Goal: Information Seeking & Learning: Check status

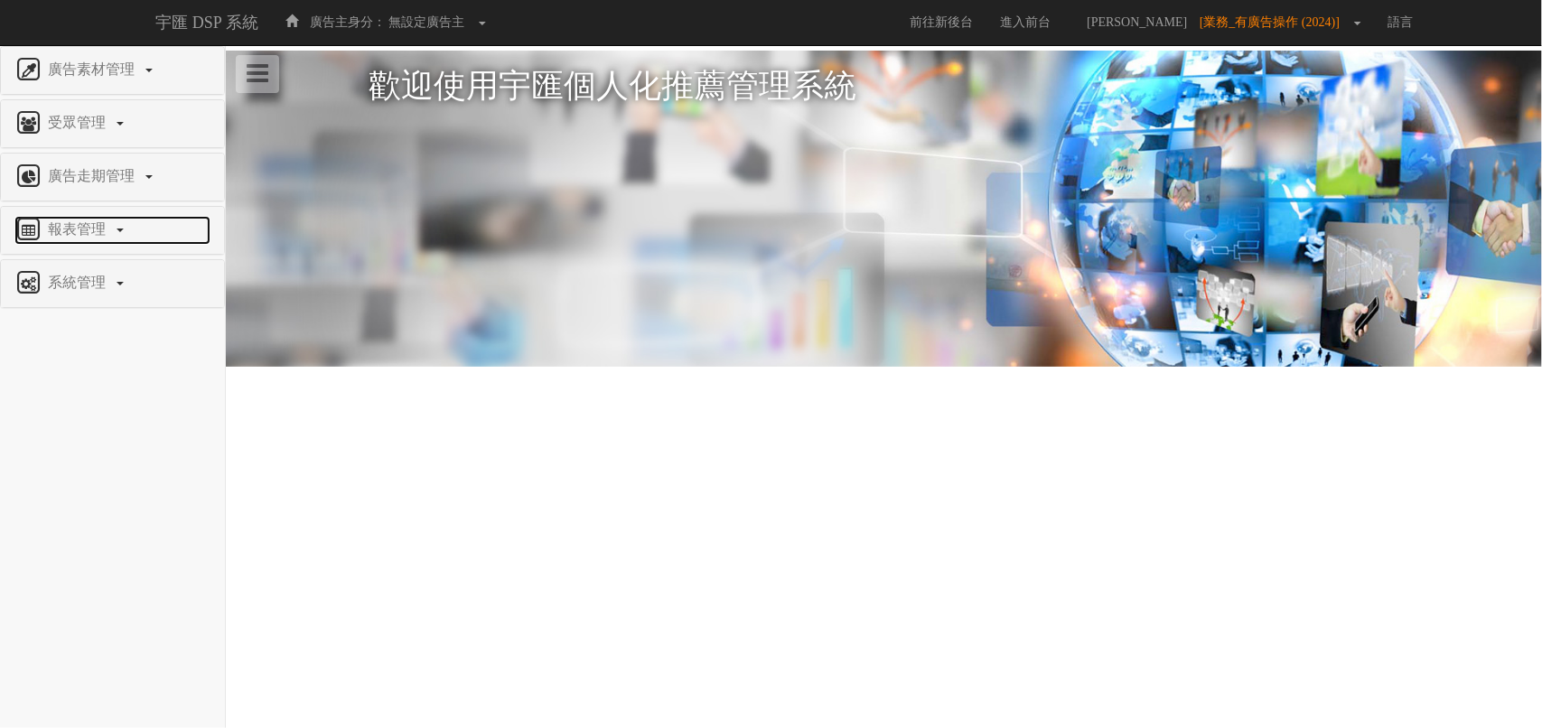
click at [98, 230] on span "報表管理" at bounding box center [78, 228] width 71 height 15
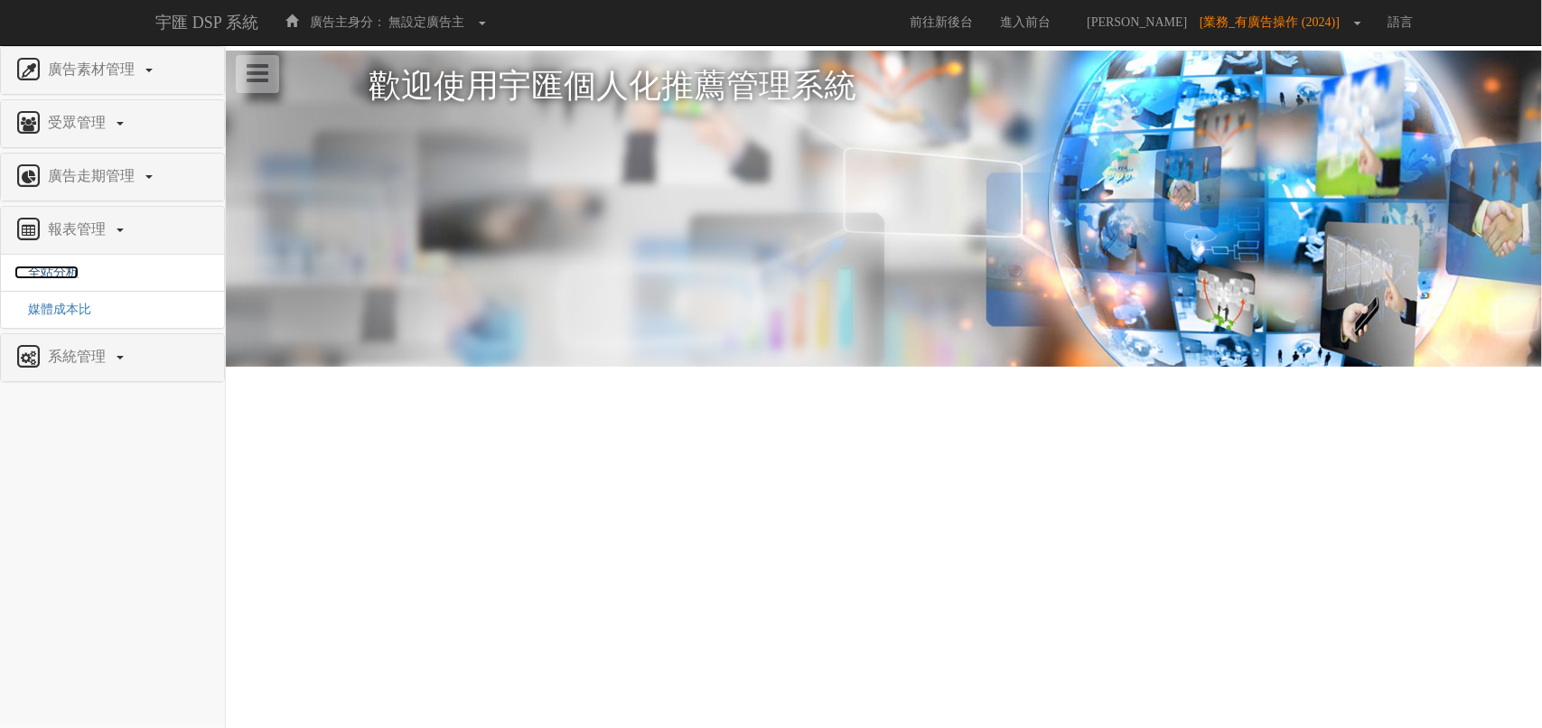
click at [60, 276] on span "全站分析" at bounding box center [46, 273] width 64 height 14
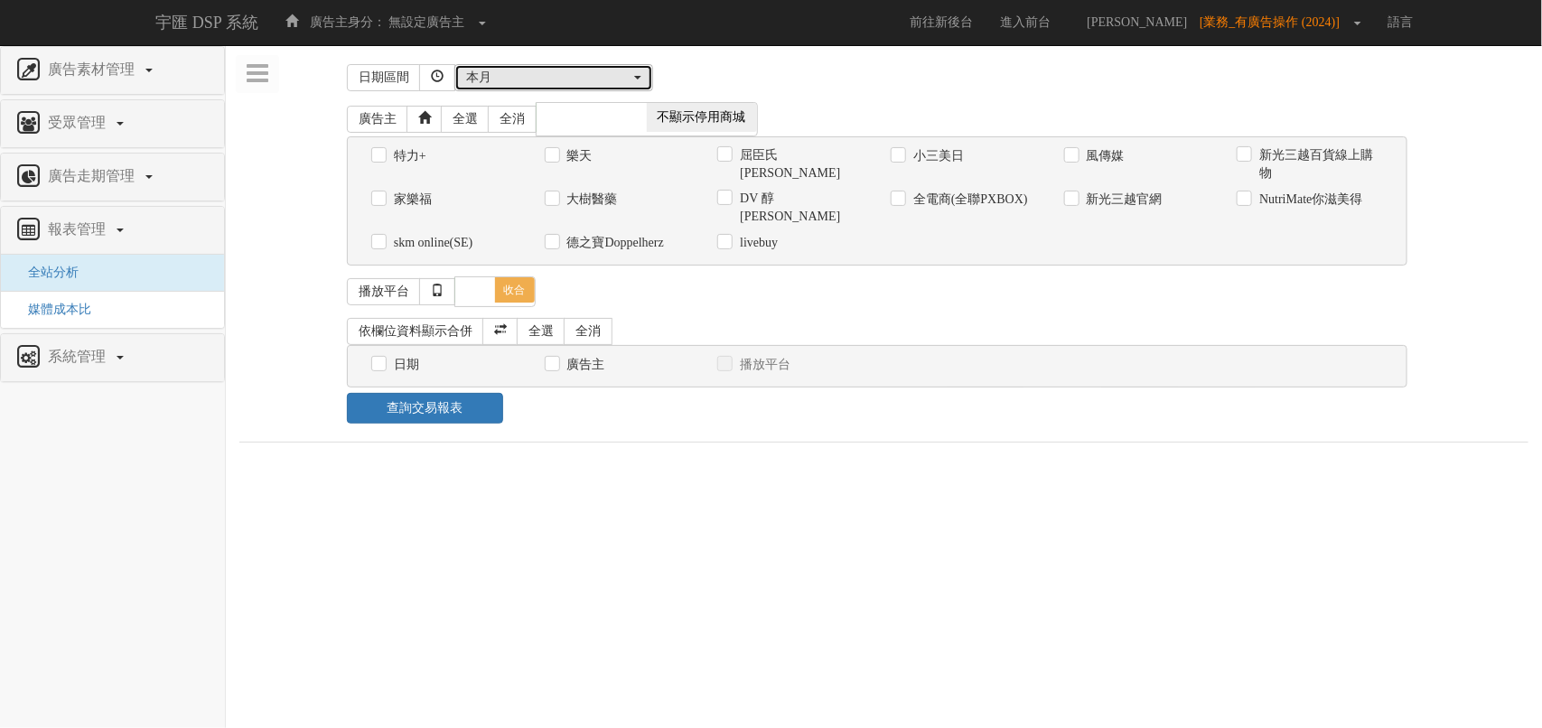
click at [518, 77] on div "本月" at bounding box center [548, 78] width 164 height 18
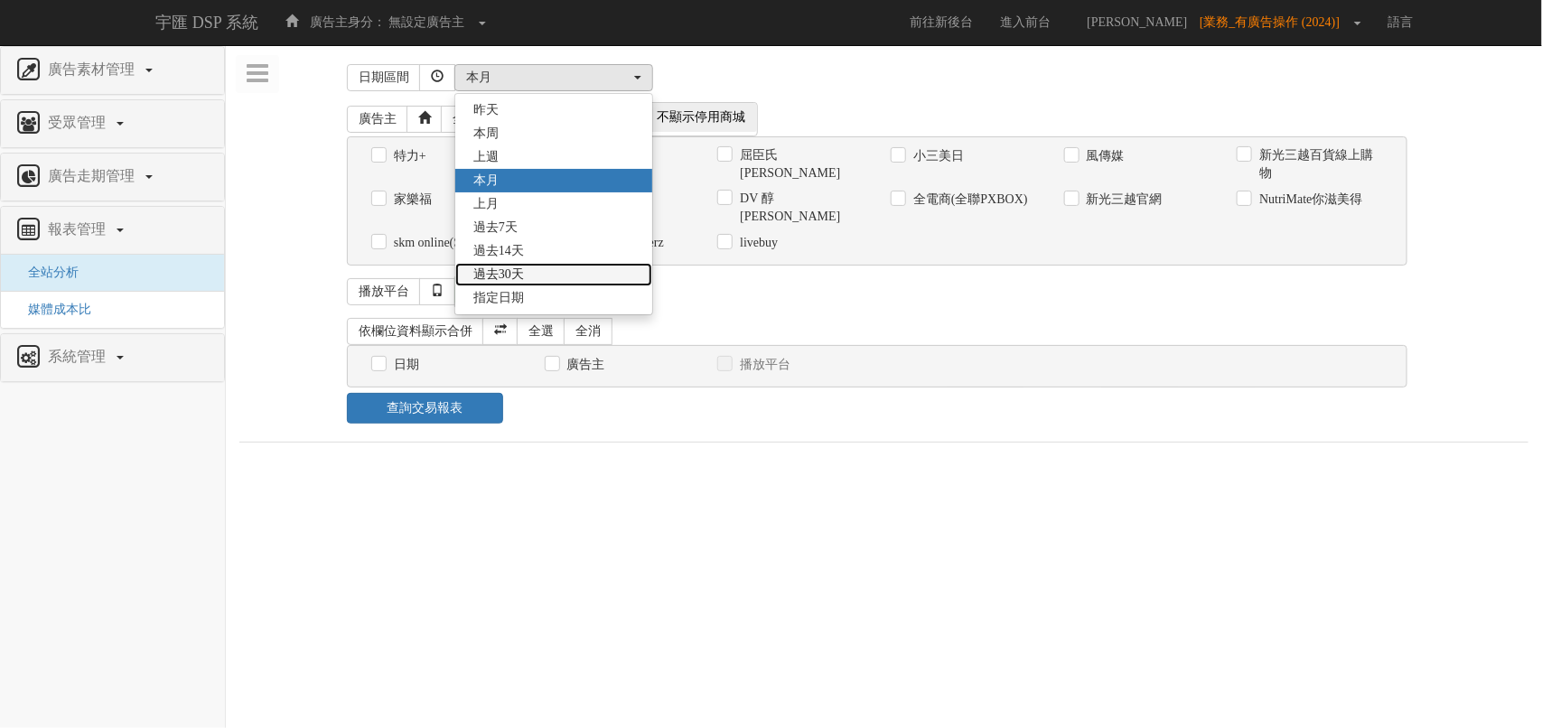
click at [530, 276] on link "過去30天" at bounding box center [553, 274] width 197 height 23
select select "Past30"
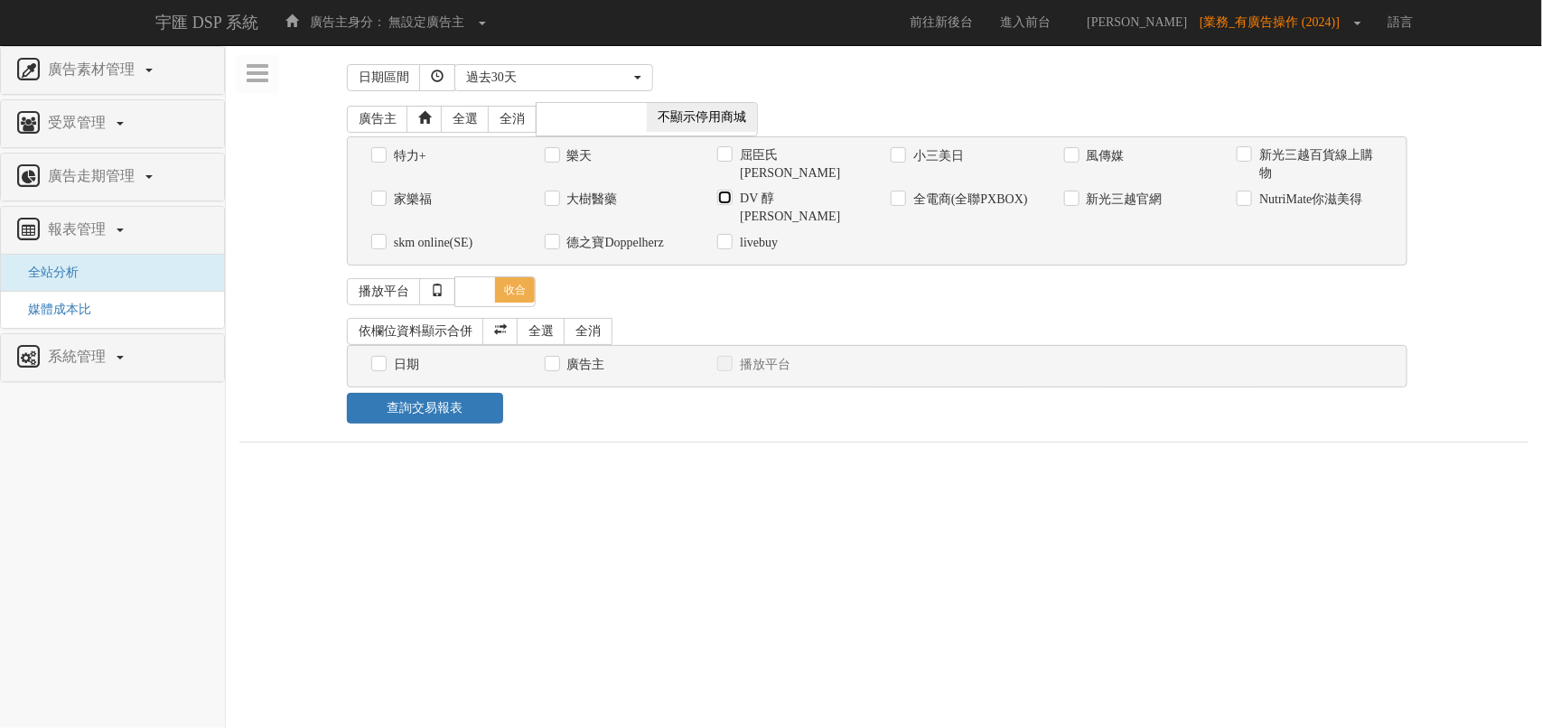
click at [720, 196] on input "DV 醇耀妍" at bounding box center [723, 199] width 12 height 12
checkbox input "true"
click at [543, 318] on link "全選" at bounding box center [541, 331] width 49 height 27
checkbox input "true"
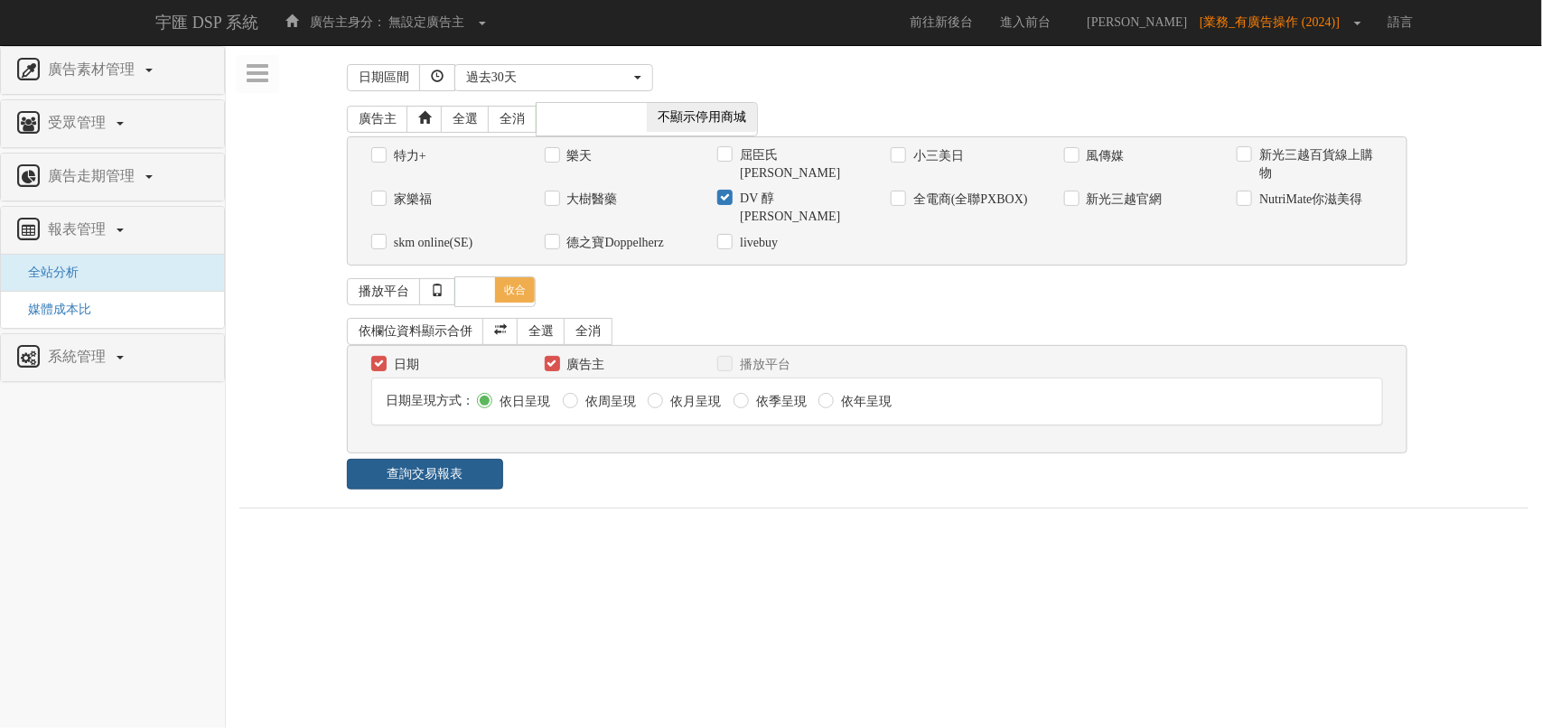
click at [441, 464] on link "查詢交易報表" at bounding box center [425, 474] width 156 height 31
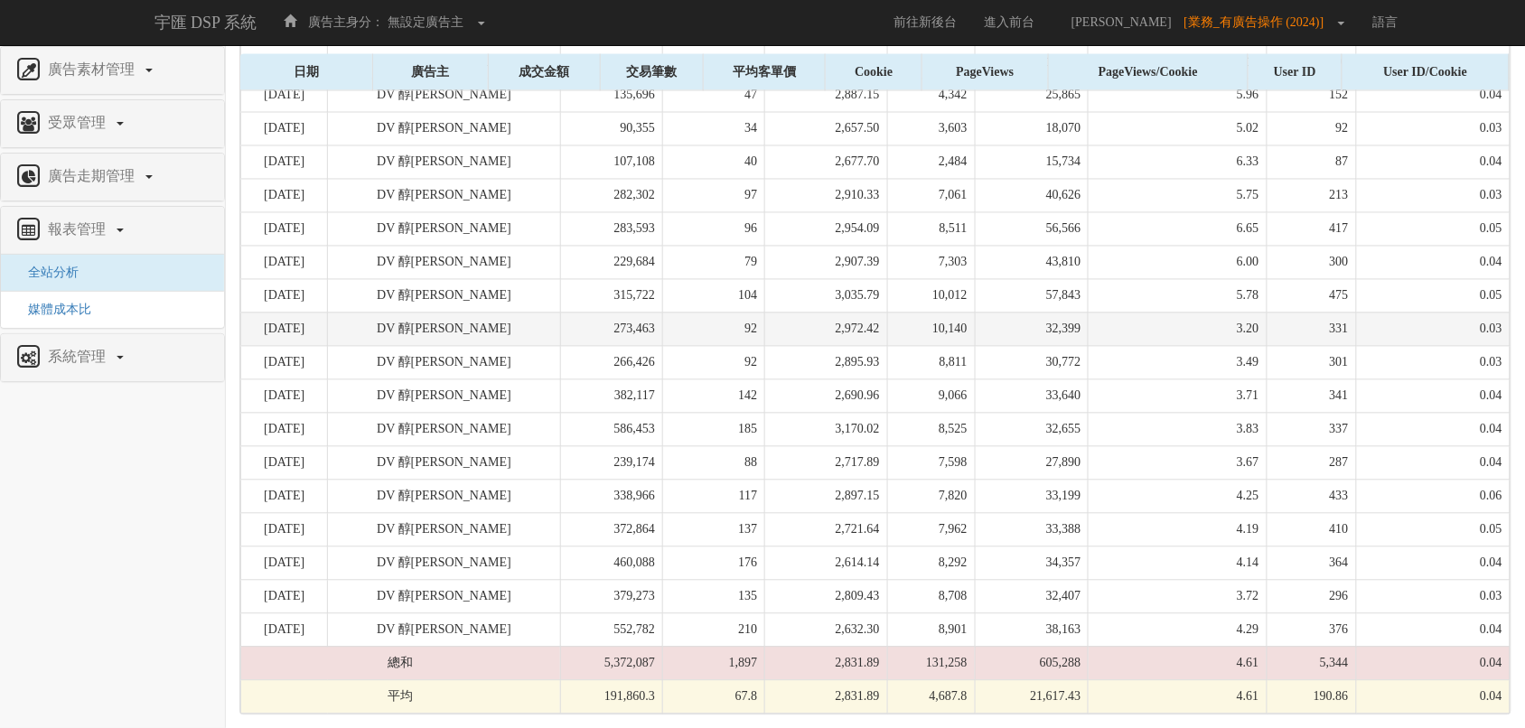
scroll to position [924, 0]
